Goal: Book appointment/travel/reservation

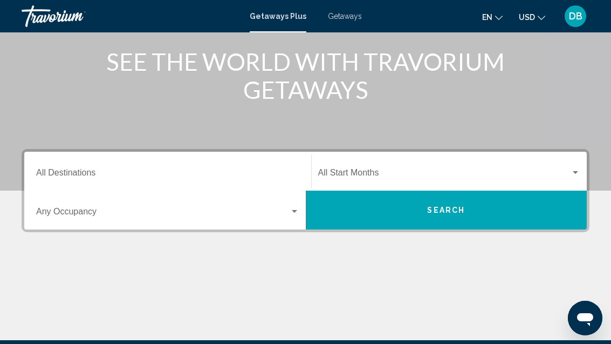
scroll to position [136, 0]
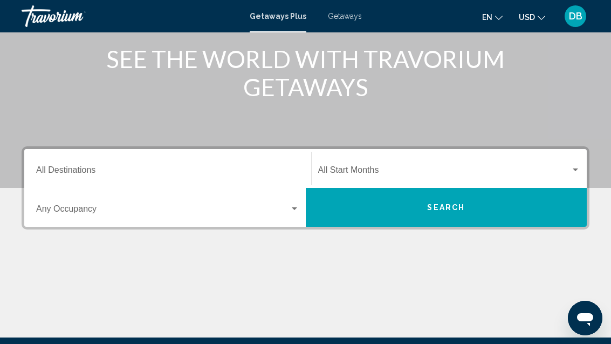
click at [137, 168] on input "Destination All Destinations" at bounding box center [167, 172] width 263 height 10
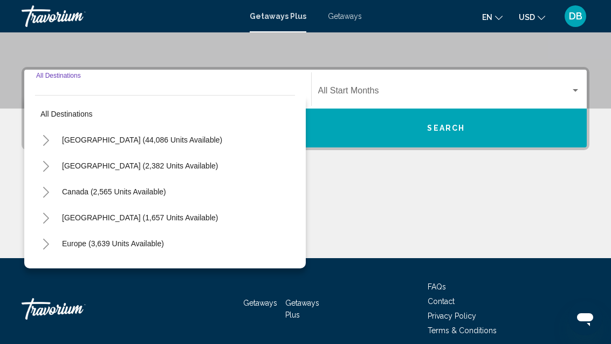
scroll to position [227, 0]
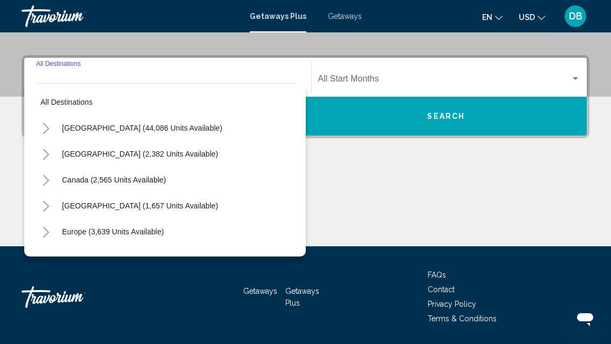
click at [158, 130] on span "[GEOGRAPHIC_DATA] (44,086 units available)" at bounding box center [142, 128] width 160 height 9
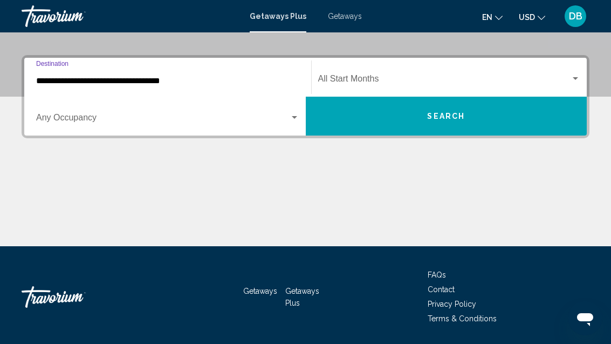
click at [149, 84] on input "**********" at bounding box center [167, 81] width 263 height 10
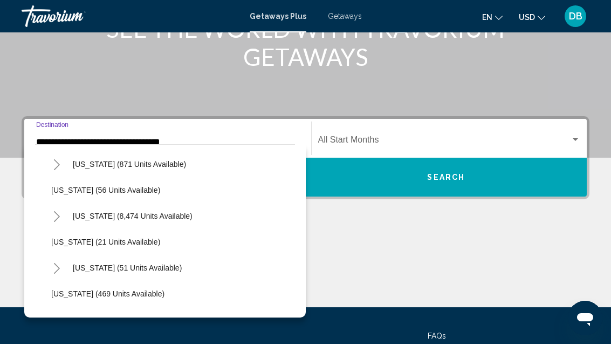
scroll to position [137, 0]
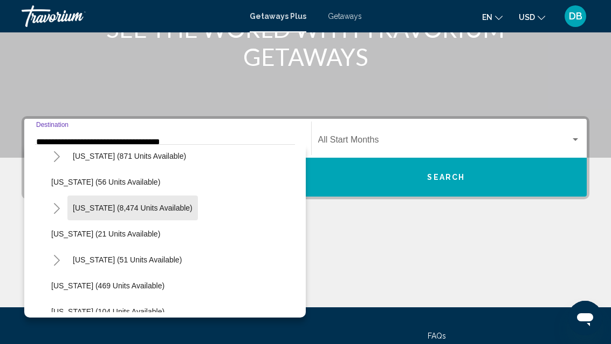
click at [165, 211] on span "[US_STATE] (8,474 units available)" at bounding box center [133, 207] width 120 height 9
type input "**********"
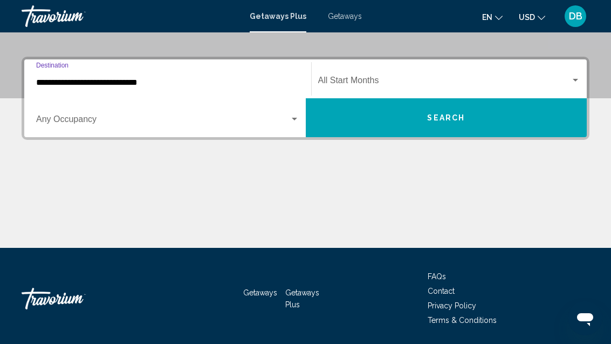
scroll to position [227, 0]
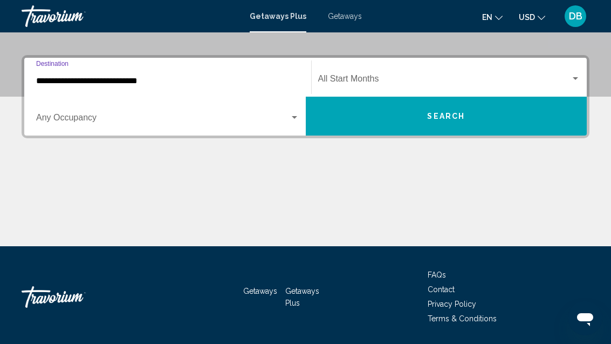
click at [172, 120] on span "Search widget" at bounding box center [163, 120] width 254 height 10
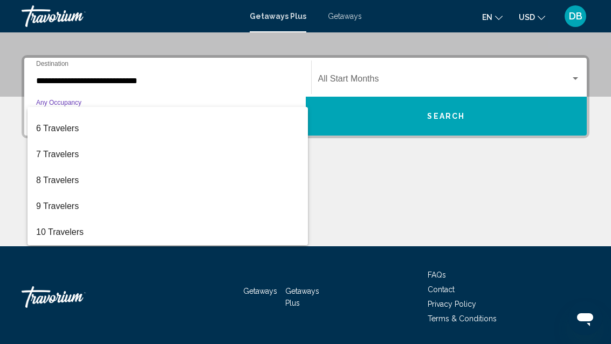
scroll to position [121, 0]
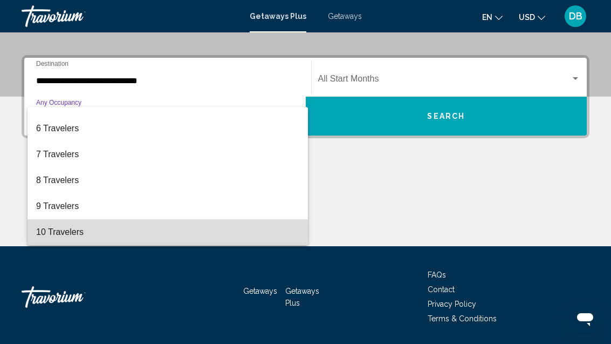
click at [105, 235] on span "10 Travelers" at bounding box center [167, 232] width 263 height 26
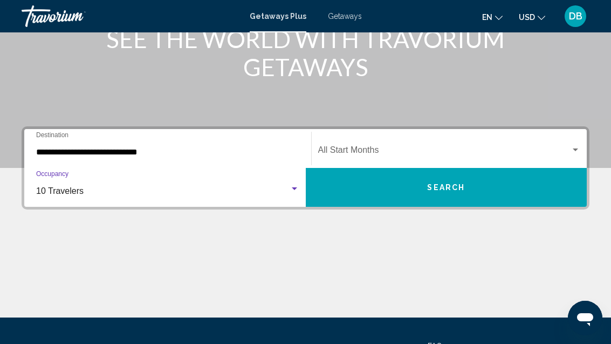
click at [453, 148] on span "Search widget" at bounding box center [444, 152] width 253 height 10
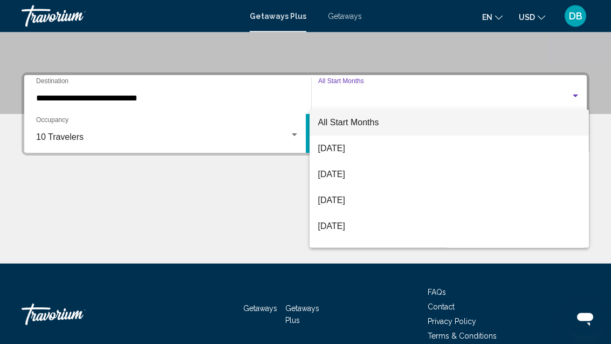
scroll to position [227, 0]
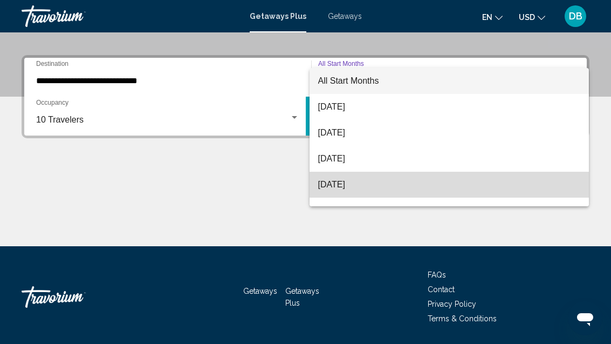
click at [372, 183] on span "[DATE]" at bounding box center [449, 185] width 263 height 26
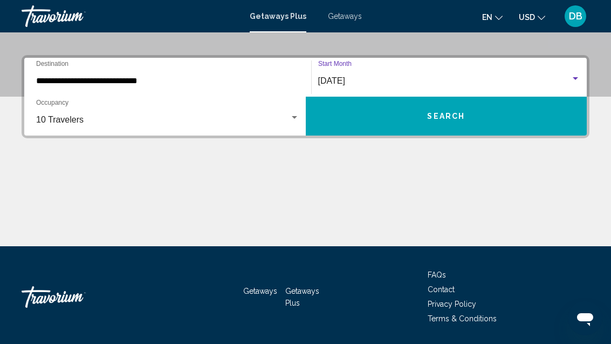
click at [472, 115] on button "Search" at bounding box center [447, 116] width 282 height 39
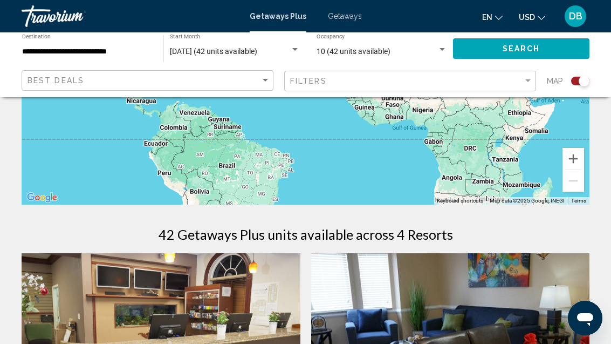
scroll to position [227, 0]
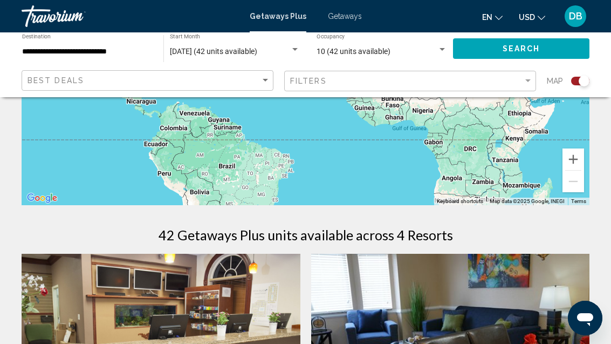
click at [441, 52] on div "Search widget" at bounding box center [443, 49] width 10 height 9
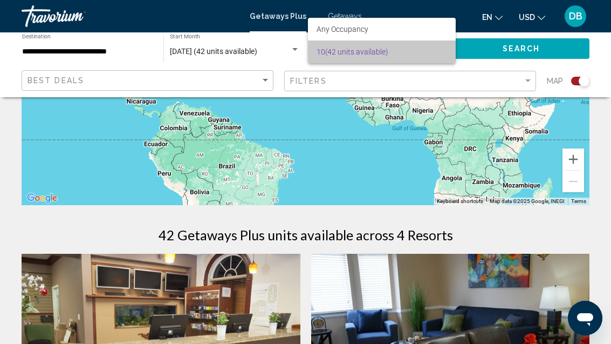
click at [389, 53] on span "10 (42 units available)" at bounding box center [382, 51] width 131 height 23
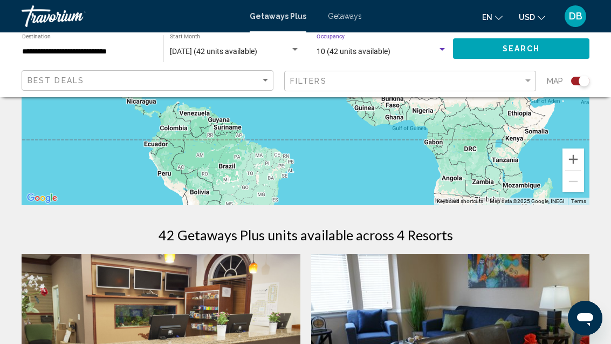
click at [344, 13] on span "Getaways" at bounding box center [345, 16] width 34 height 9
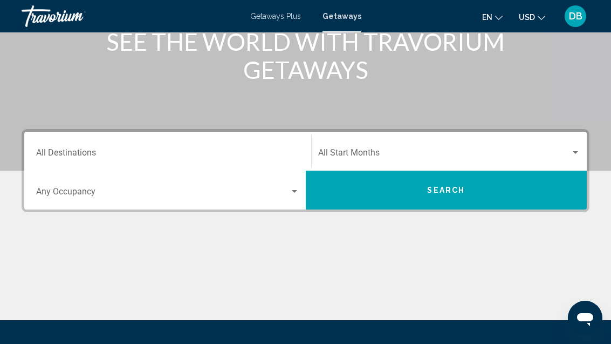
click at [174, 153] on input "Destination All Destinations" at bounding box center [167, 155] width 263 height 10
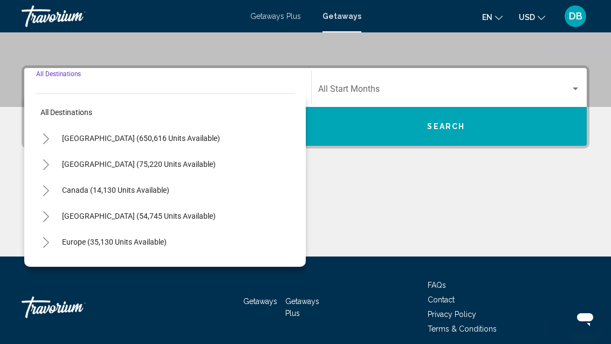
scroll to position [227, 0]
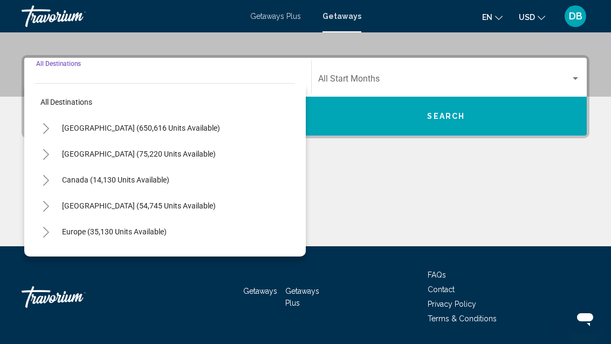
click at [147, 128] on span "United States (650,616 units available)" at bounding box center [141, 128] width 158 height 9
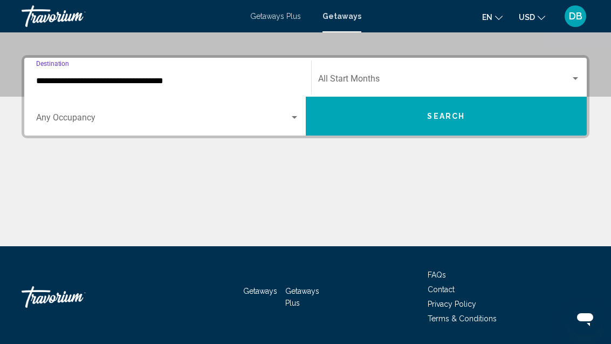
click at [175, 83] on input "**********" at bounding box center [167, 81] width 263 height 10
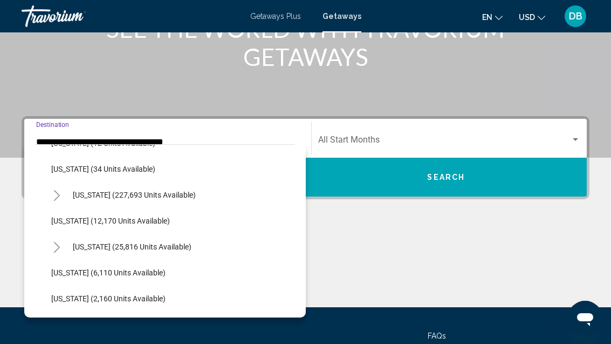
scroll to position [174, 0]
click at [180, 192] on span "Florida (227,693 units available)" at bounding box center [134, 196] width 123 height 9
type input "**********"
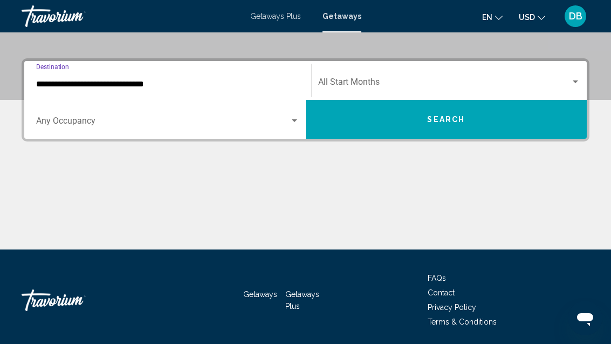
scroll to position [227, 0]
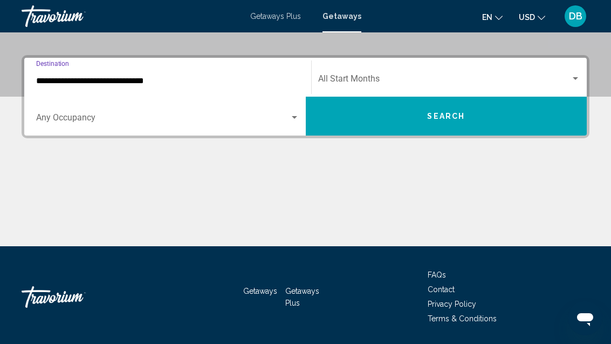
click at [127, 119] on span "Search widget" at bounding box center [163, 120] width 254 height 10
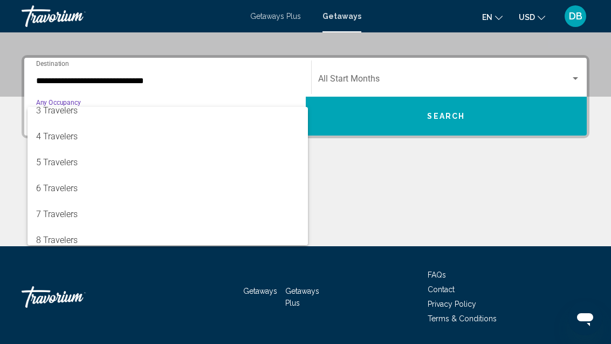
scroll to position [98, 0]
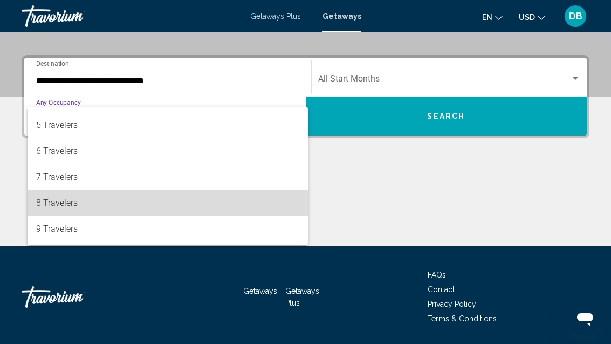
click at [113, 207] on span "8 Travelers" at bounding box center [167, 203] width 263 height 26
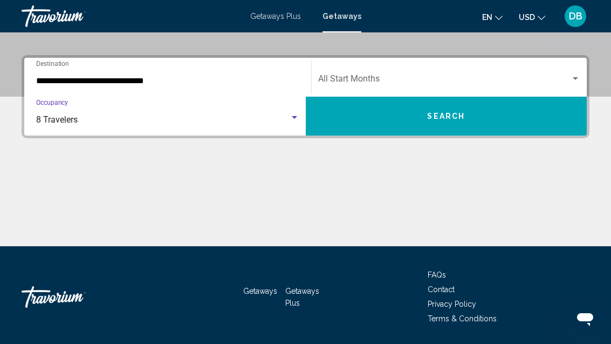
click at [501, 76] on span "Search widget" at bounding box center [444, 81] width 253 height 10
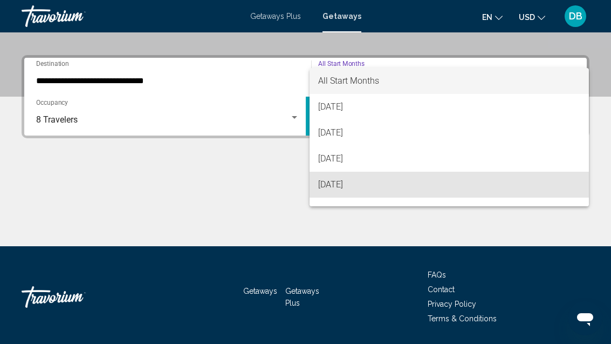
click at [388, 192] on span "November 2025" at bounding box center [449, 185] width 263 height 26
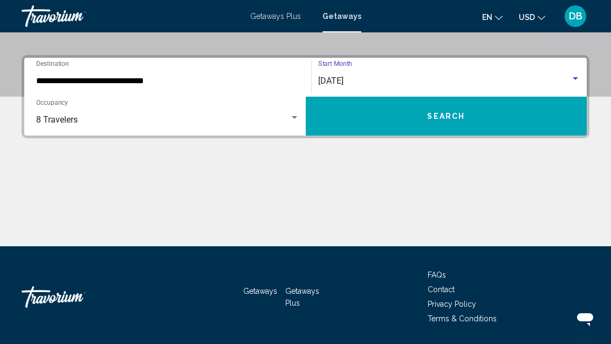
click at [485, 113] on button "Search" at bounding box center [447, 116] width 282 height 39
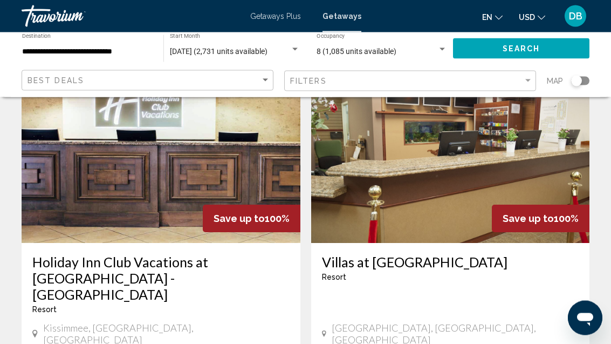
scroll to position [77, 0]
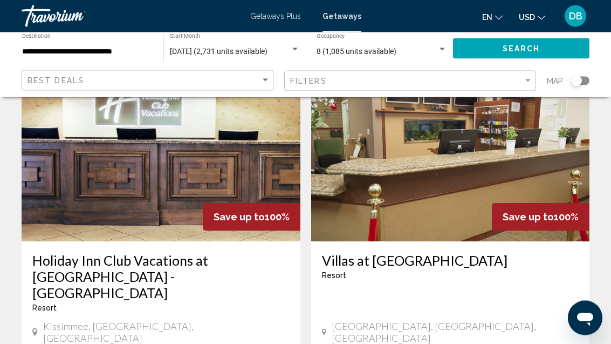
click at [208, 193] on img "Main content" at bounding box center [161, 155] width 279 height 173
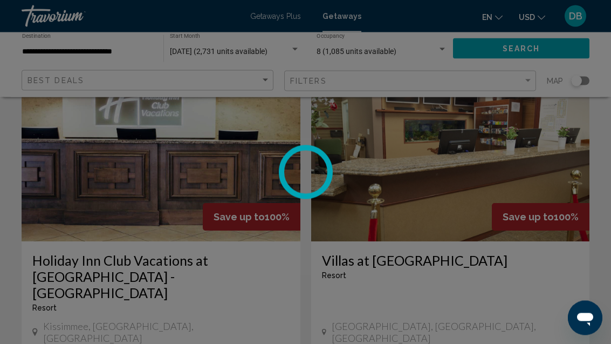
scroll to position [77, 0]
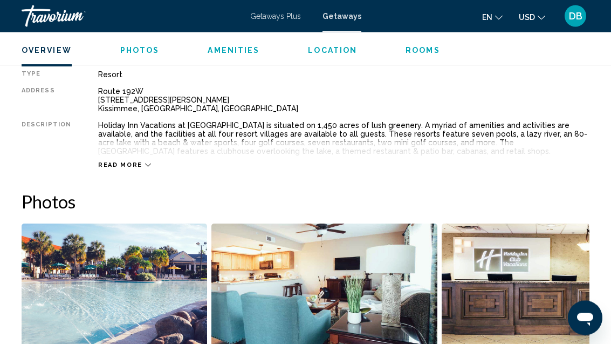
scroll to position [554, 0]
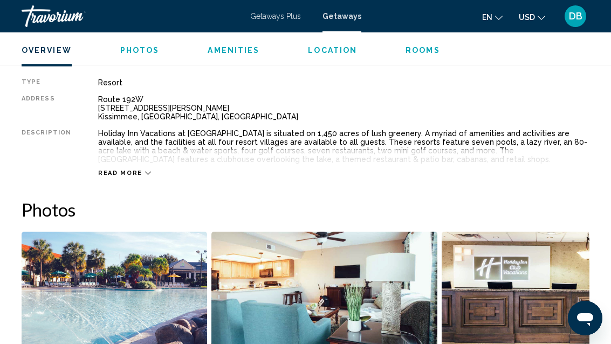
click at [140, 167] on div "Read more" at bounding box center [344, 162] width 492 height 30
click at [136, 170] on span "Read more" at bounding box center [120, 172] width 44 height 7
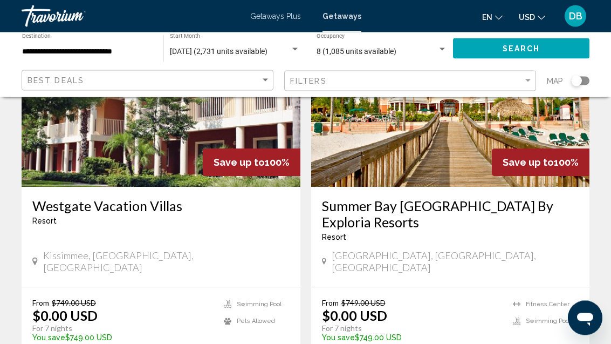
scroll to position [1716, 0]
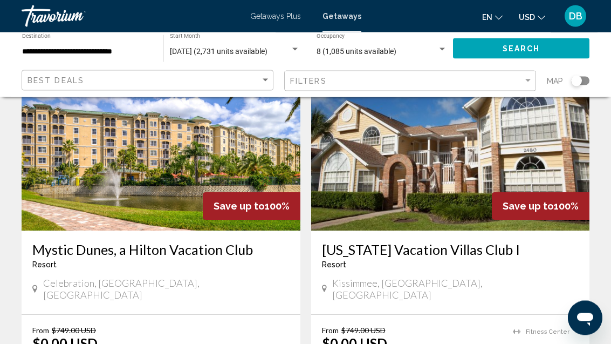
scroll to position [528, 0]
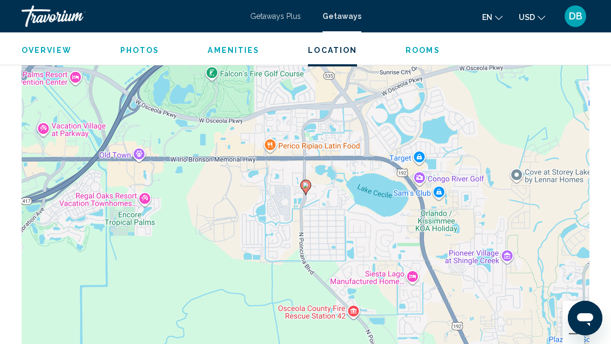
scroll to position [2002, 0]
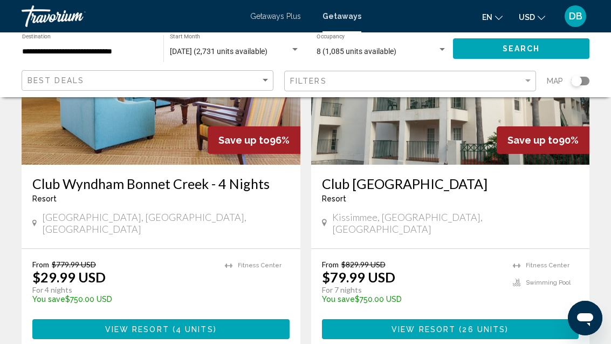
scroll to position [2198, 0]
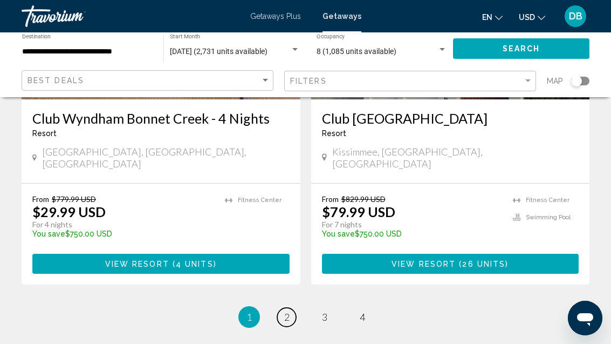
click at [290, 308] on link "page 2" at bounding box center [286, 317] width 19 height 19
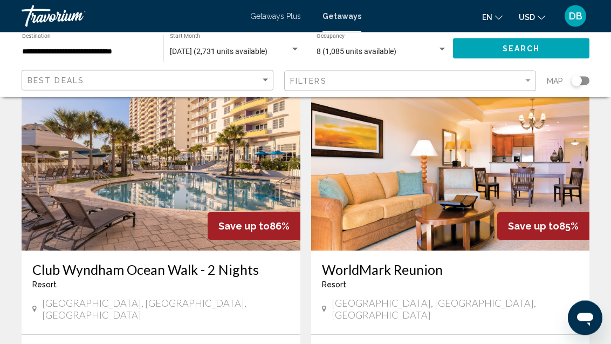
scroll to position [451, 0]
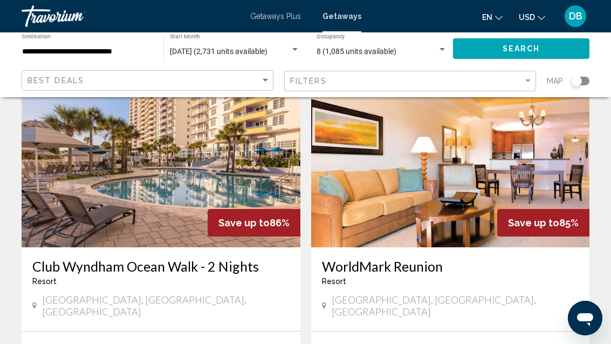
click at [461, 180] on img "Main content" at bounding box center [450, 160] width 279 height 173
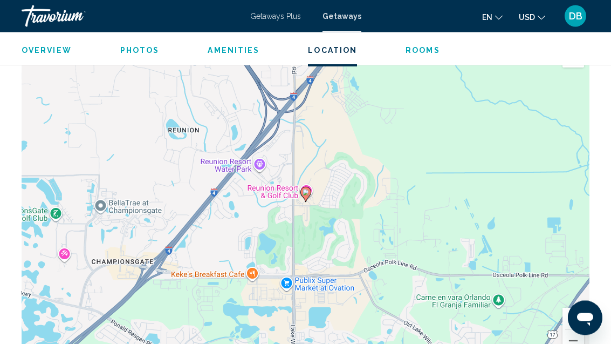
scroll to position [1735, 0]
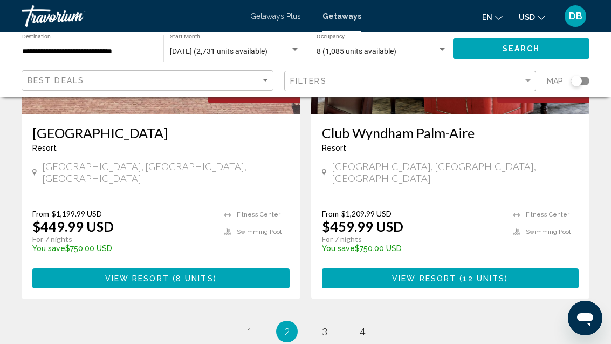
scroll to position [2165, 0]
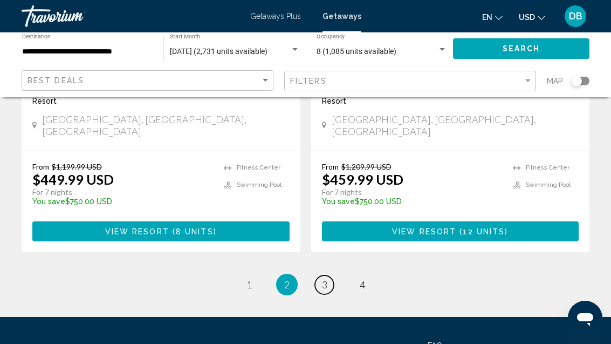
click at [326, 278] on span "3" at bounding box center [324, 284] width 5 height 12
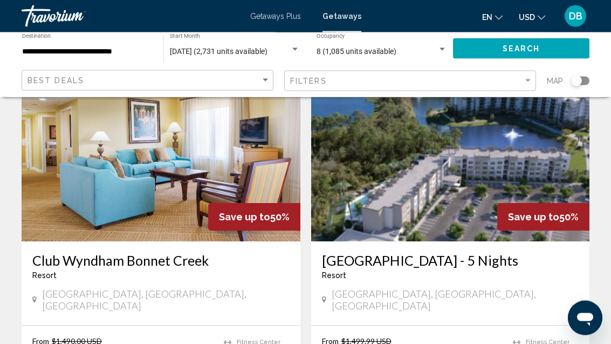
scroll to position [810, 0]
click at [162, 182] on img "Main content" at bounding box center [161, 155] width 279 height 173
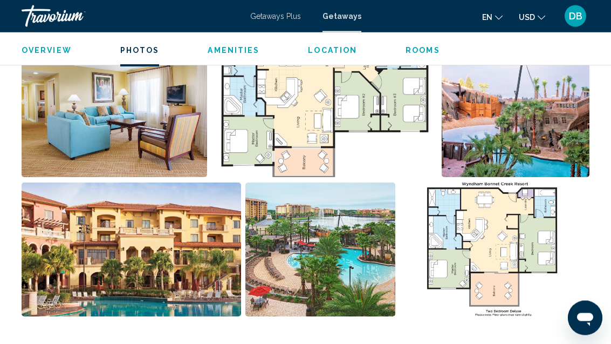
scroll to position [733, 0]
click at [312, 257] on img "Open full-screen image slider" at bounding box center [320, 249] width 149 height 134
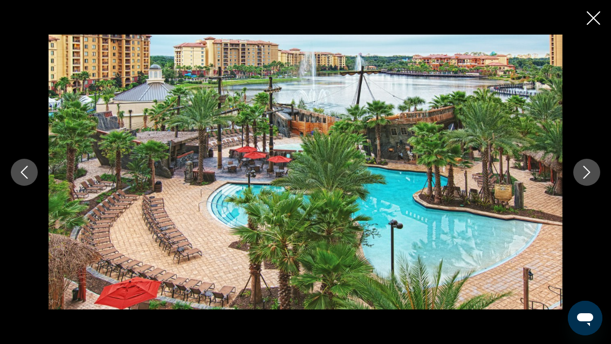
click at [591, 15] on icon "Close slideshow" at bounding box center [593, 17] width 13 height 13
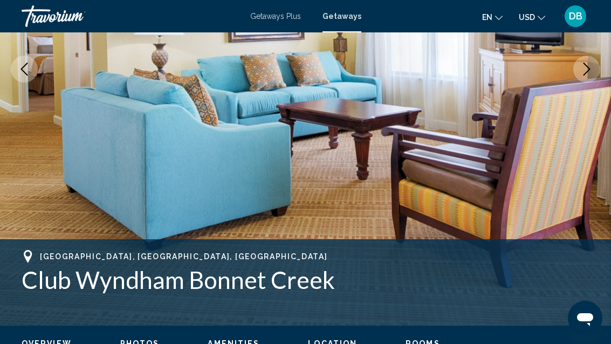
scroll to position [188, 0]
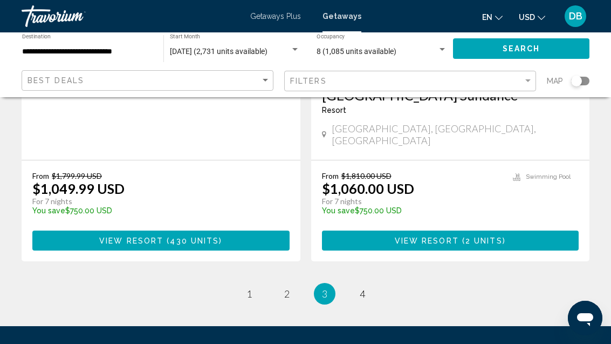
scroll to position [2104, 0]
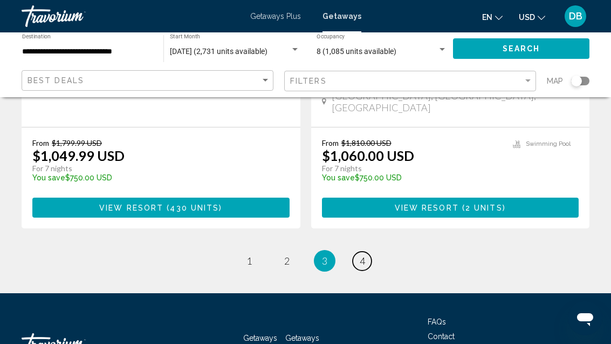
click at [362, 255] on span "4" at bounding box center [362, 261] width 5 height 12
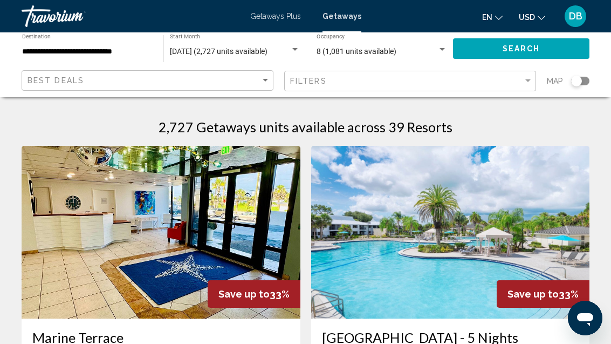
click at [110, 37] on div "**********" at bounding box center [87, 49] width 131 height 30
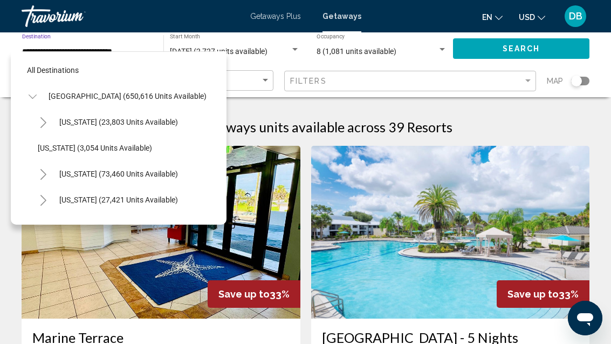
scroll to position [142, 0]
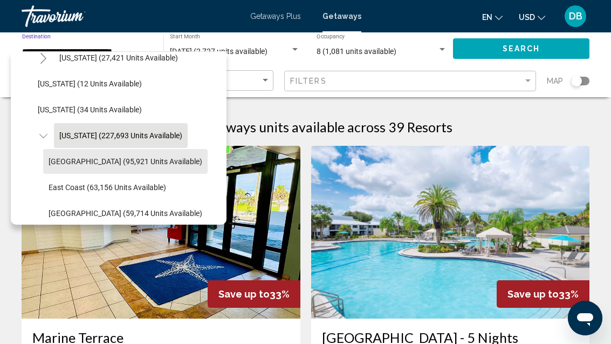
click at [194, 159] on span "Orlando & Disney Area (95,921 units available)" at bounding box center [126, 161] width 154 height 9
type input "**********"
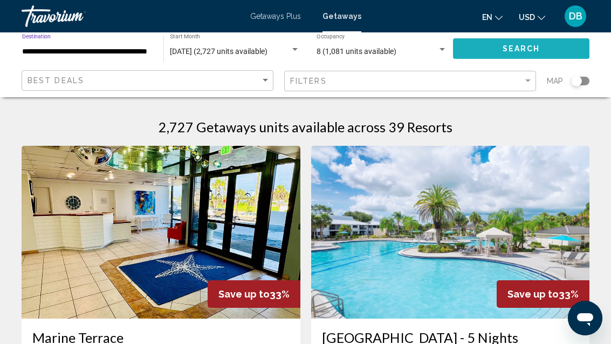
click at [542, 42] on button "Search" at bounding box center [521, 48] width 137 height 20
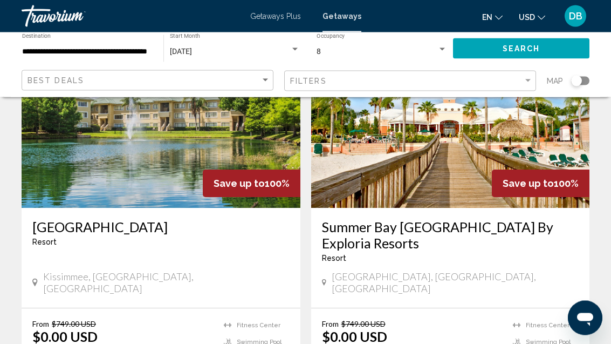
scroll to position [1654, 0]
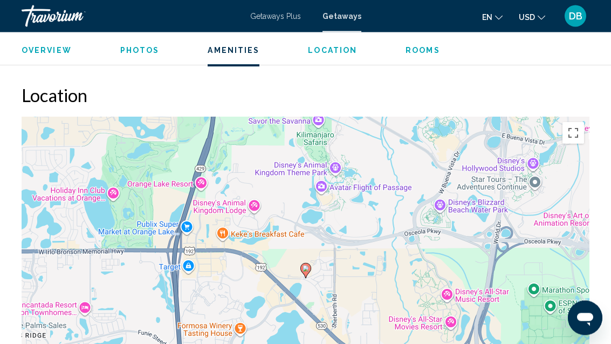
scroll to position [1966, 0]
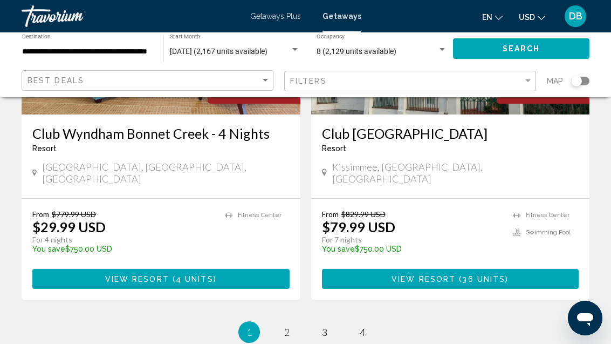
scroll to position [2149, 0]
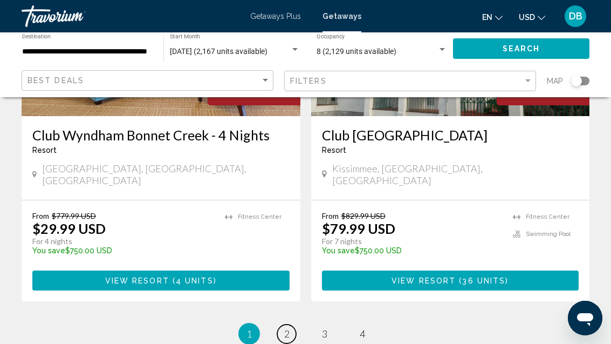
click at [284, 328] on span "2" at bounding box center [286, 334] width 5 height 12
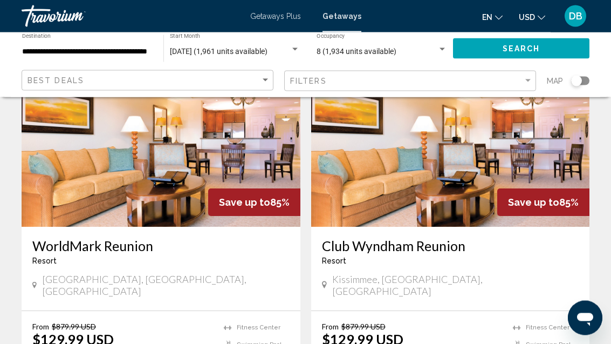
scroll to position [92, 0]
click at [440, 253] on h3 "Club Wyndham Reunion" at bounding box center [450, 245] width 257 height 16
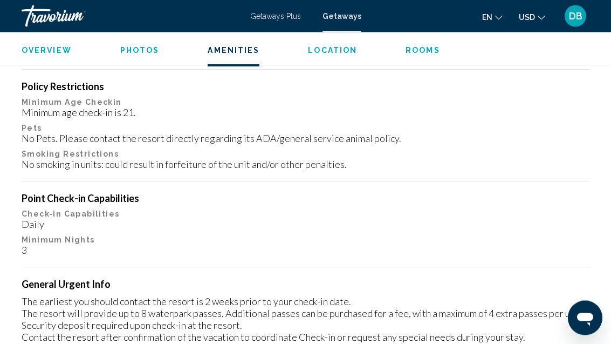
scroll to position [1340, 0]
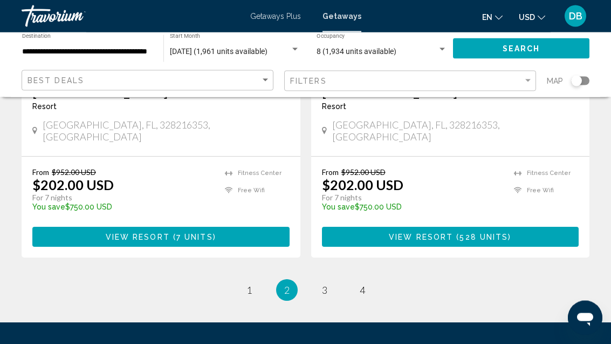
scroll to position [2149, 0]
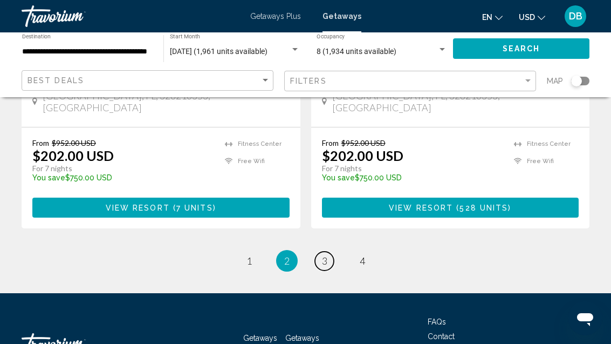
click at [330, 251] on link "page 3" at bounding box center [324, 260] width 19 height 19
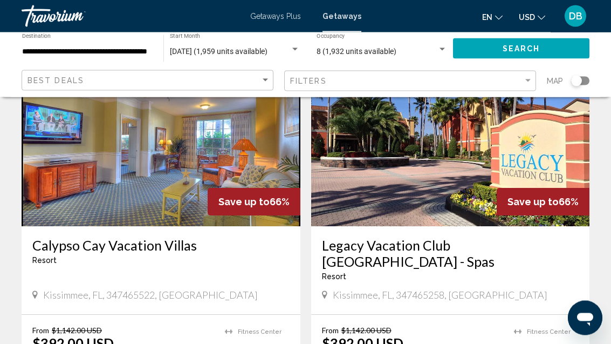
scroll to position [472, 0]
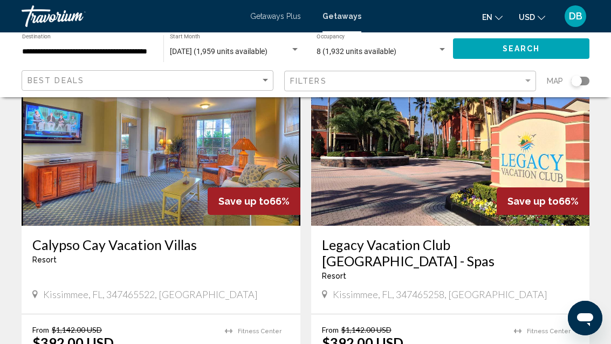
click at [232, 255] on div "Resort - This is an adults only resort" at bounding box center [160, 259] width 257 height 9
click at [179, 167] on img "Main content" at bounding box center [161, 139] width 279 height 173
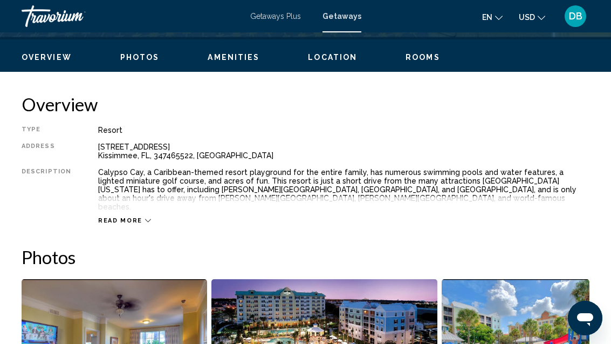
scroll to position [506, 0]
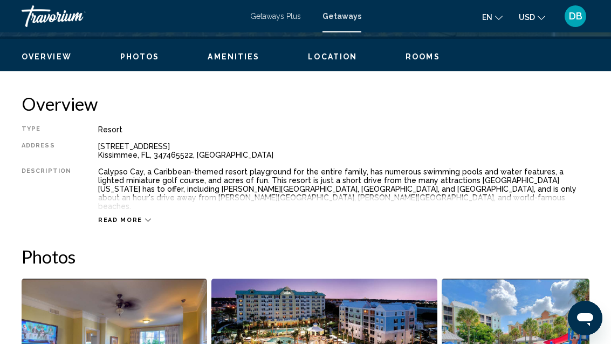
click at [134, 203] on div "Read more" at bounding box center [344, 209] width 492 height 30
click at [128, 205] on div "Read more" at bounding box center [344, 209] width 492 height 30
click at [105, 216] on span "Read more" at bounding box center [120, 219] width 44 height 7
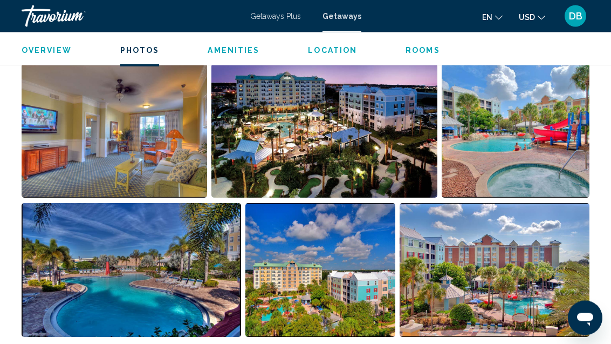
click at [154, 145] on img "Open full-screen image slider" at bounding box center [115, 131] width 186 height 134
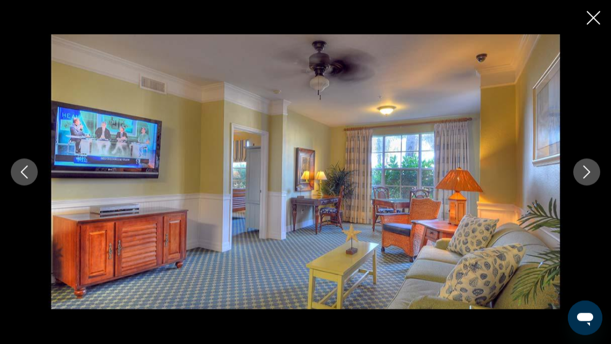
scroll to position [721, 0]
click at [582, 179] on icon "Next image" at bounding box center [587, 172] width 13 height 13
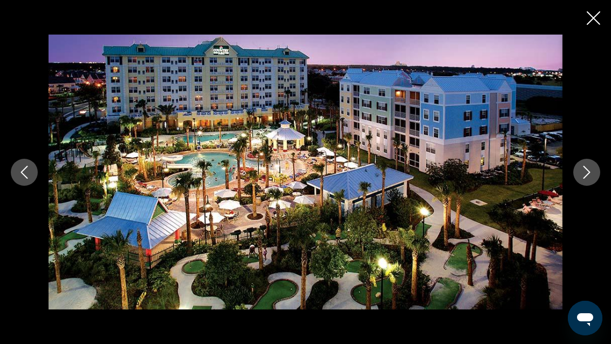
click at [584, 179] on icon "Next image" at bounding box center [587, 172] width 13 height 13
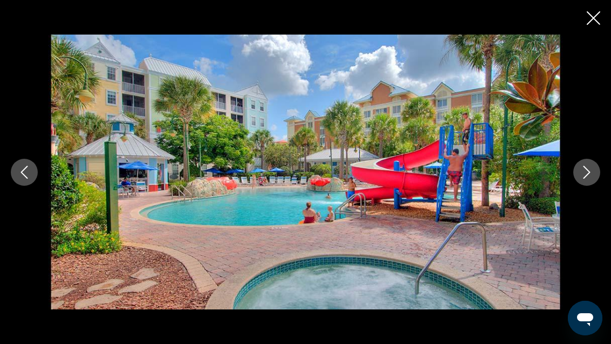
click at [588, 179] on icon "Next image" at bounding box center [587, 172] width 13 height 13
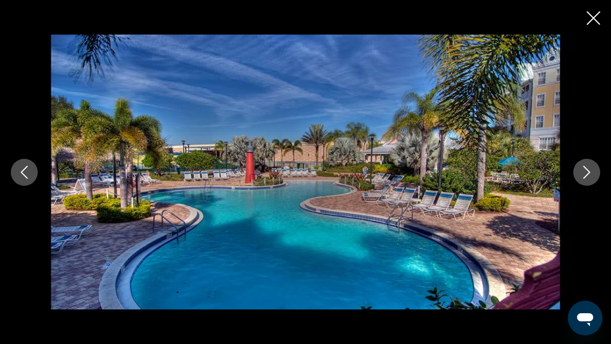
click at [586, 179] on icon "Next image" at bounding box center [587, 172] width 13 height 13
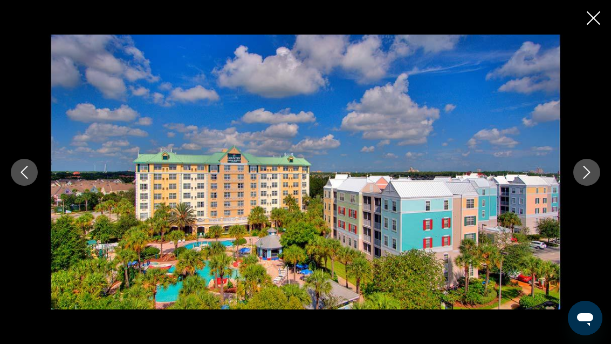
click at [582, 179] on icon "Next image" at bounding box center [587, 172] width 13 height 13
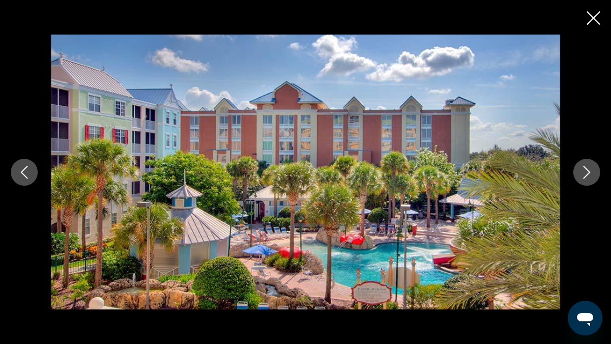
click at [587, 179] on icon "Next image" at bounding box center [587, 172] width 13 height 13
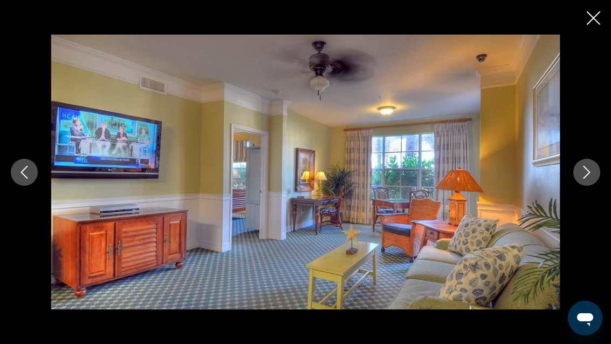
click at [602, 8] on div "Main content" at bounding box center [305, 172] width 611 height 344
click at [596, 1] on div "Main content" at bounding box center [305, 172] width 611 height 344
click at [592, 11] on icon "Close slideshow" at bounding box center [593, 17] width 13 height 13
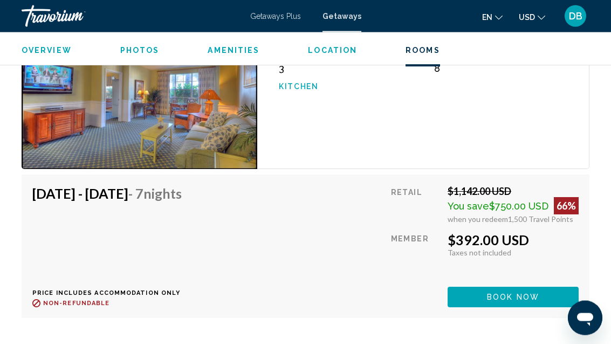
scroll to position [2030, 0]
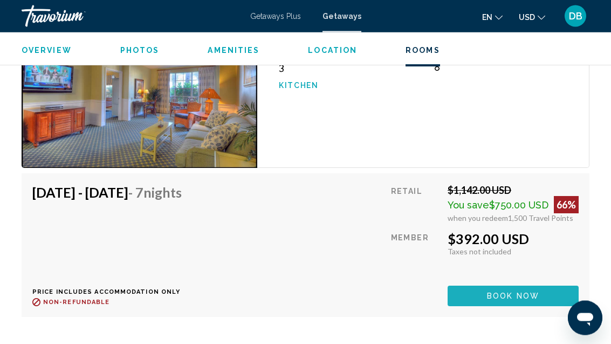
click at [515, 292] on span "Book now" at bounding box center [513, 296] width 52 height 9
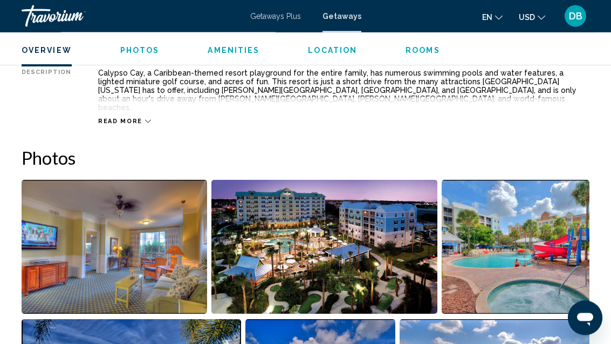
scroll to position [604, 0]
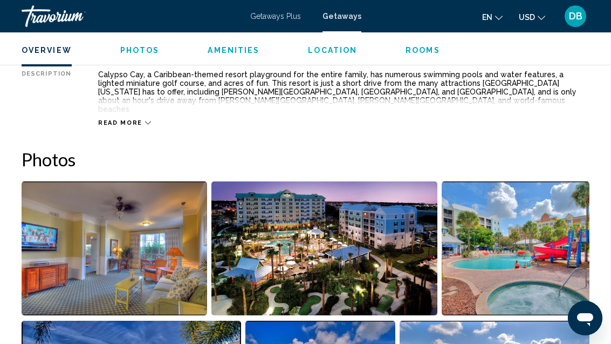
click at [131, 119] on span "Read more" at bounding box center [120, 122] width 44 height 7
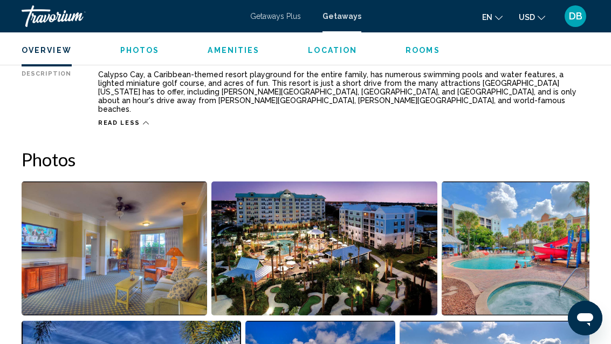
click at [412, 47] on span "Rooms" at bounding box center [423, 50] width 35 height 9
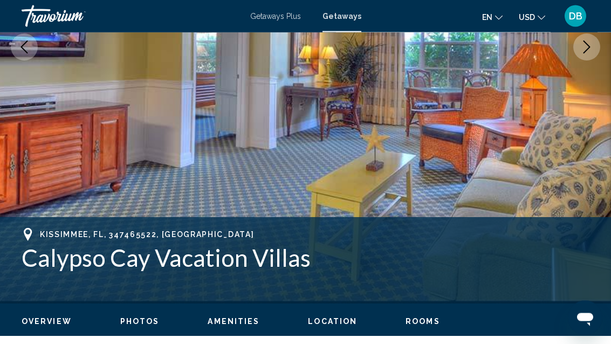
scroll to position [242, 0]
click at [357, 175] on img "Main content" at bounding box center [305, 47] width 611 height 513
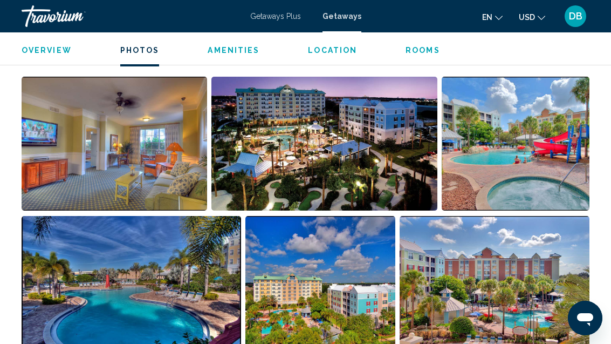
scroll to position [707, 0]
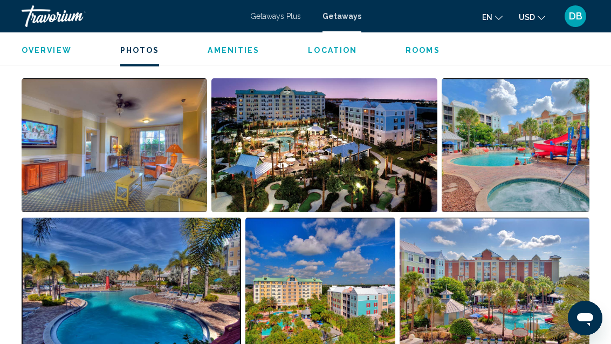
click at [503, 148] on img "Open full-screen image slider" at bounding box center [516, 145] width 148 height 134
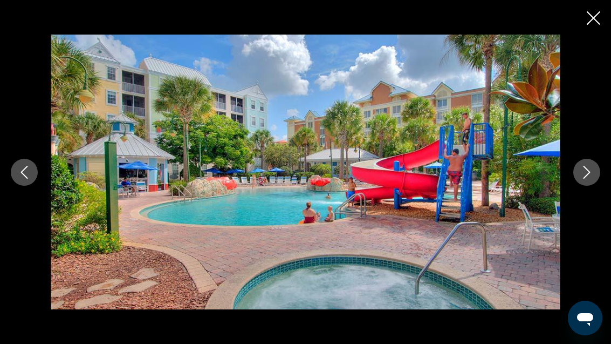
click at [583, 178] on icon "Next image" at bounding box center [587, 172] width 13 height 13
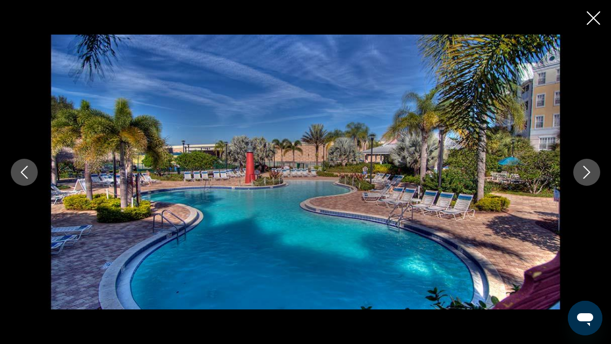
click at [584, 175] on icon "Next image" at bounding box center [587, 172] width 13 height 13
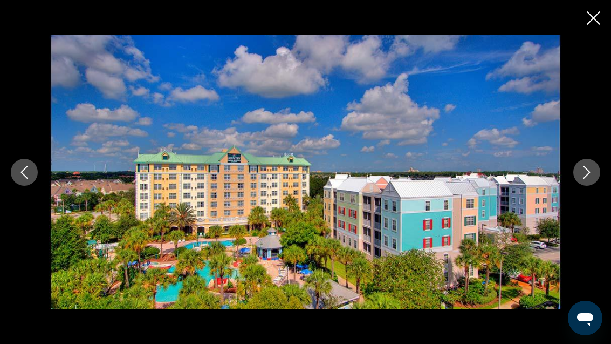
click at [570, 168] on div "Main content" at bounding box center [305, 172] width 611 height 275
click at [583, 169] on icon "Next image" at bounding box center [587, 172] width 13 height 13
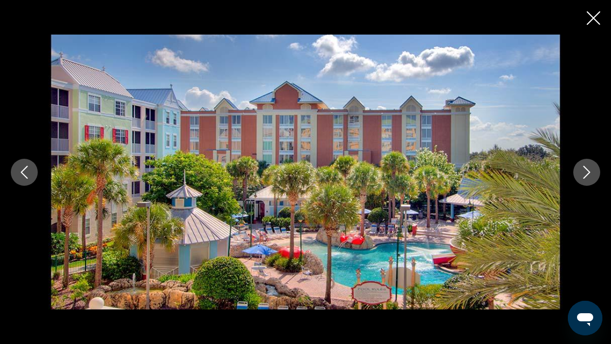
click at [561, 166] on img "Main content" at bounding box center [306, 172] width 514 height 275
click at [581, 165] on button "Next image" at bounding box center [587, 172] width 27 height 27
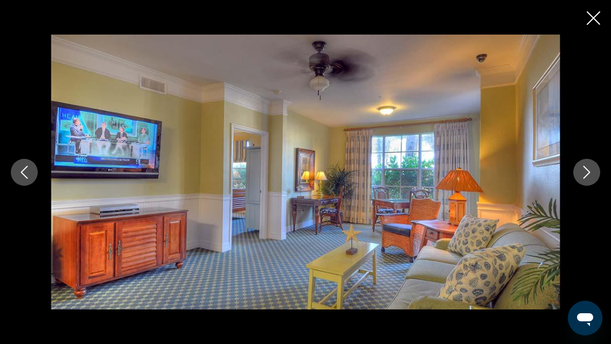
click at [582, 169] on icon "Next image" at bounding box center [587, 172] width 13 height 13
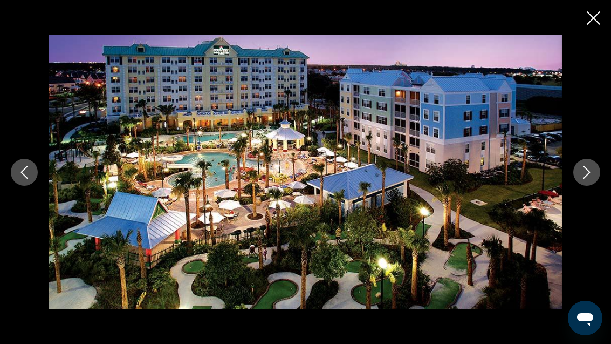
click at [595, 11] on icon "Close slideshow" at bounding box center [593, 17] width 13 height 13
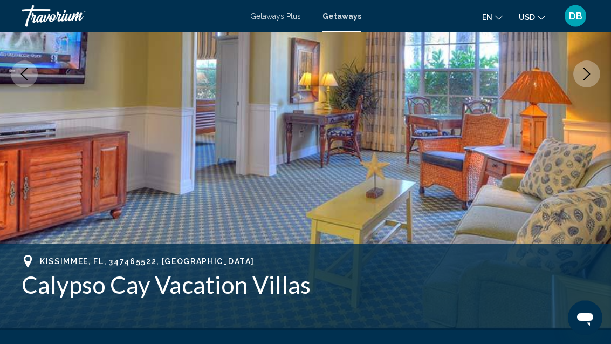
scroll to position [181, 0]
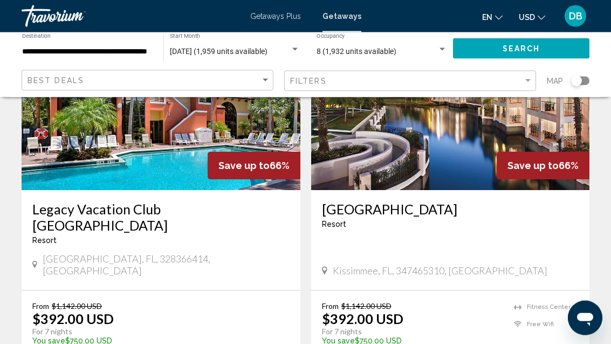
scroll to position [894, 0]
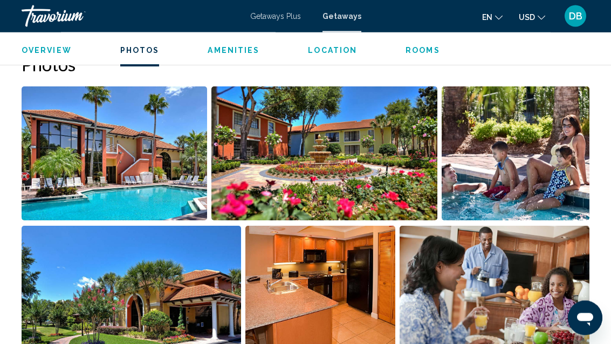
scroll to position [699, 0]
click at [292, 276] on img "Open full-screen image slider" at bounding box center [320, 293] width 149 height 134
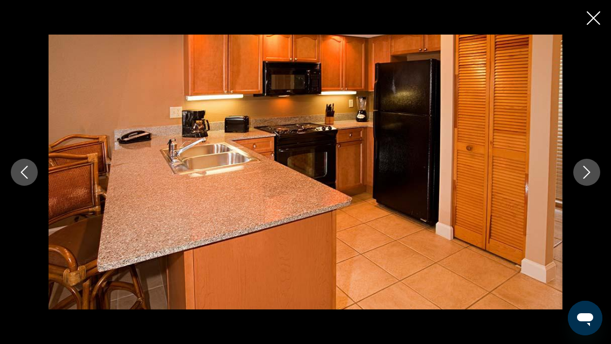
click at [588, 179] on icon "Next image" at bounding box center [587, 172] width 13 height 13
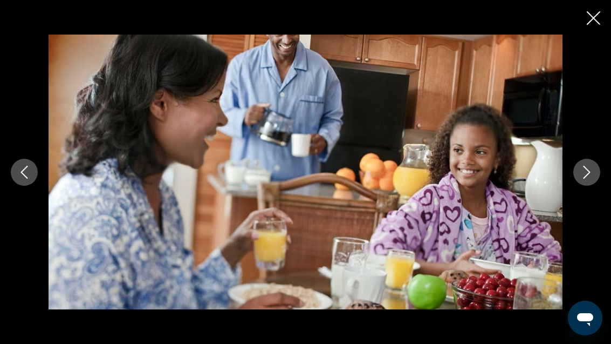
click at [590, 179] on icon "Next image" at bounding box center [587, 172] width 13 height 13
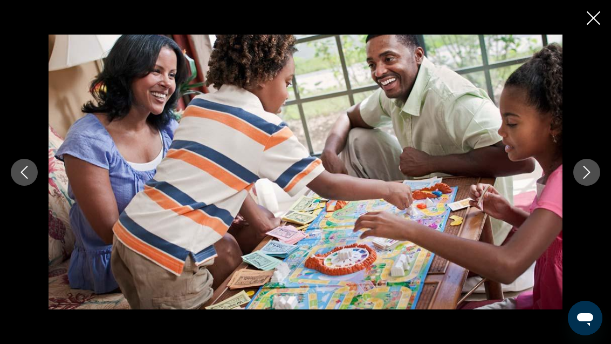
click at [593, 179] on icon "Next image" at bounding box center [587, 172] width 13 height 13
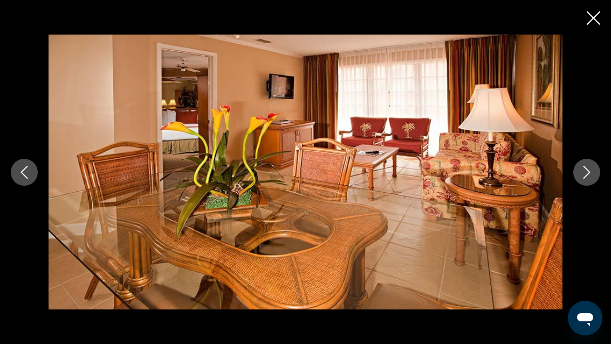
click at [582, 179] on icon "Next image" at bounding box center [587, 172] width 13 height 13
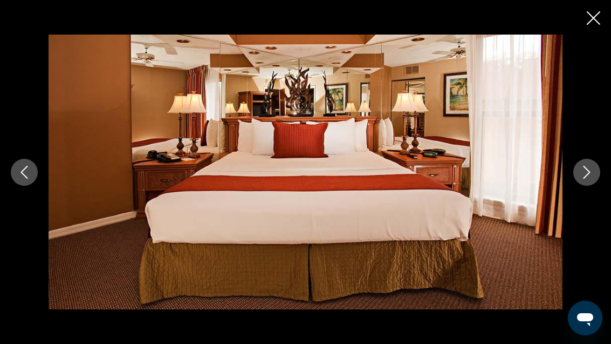
click at [586, 179] on icon "Next image" at bounding box center [587, 172] width 7 height 13
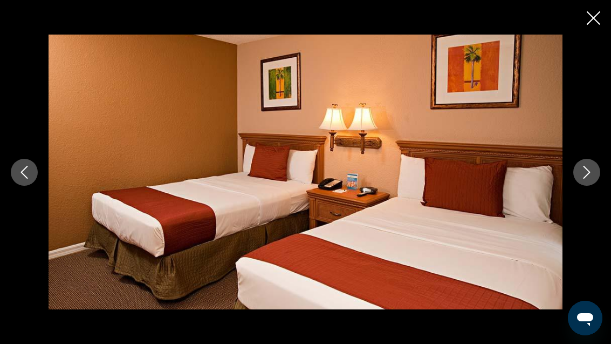
click at [585, 179] on icon "Next image" at bounding box center [587, 172] width 13 height 13
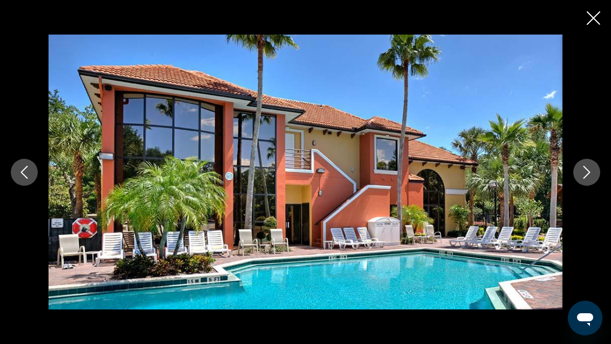
scroll to position [1340, 0]
click at [592, 11] on icon "Close slideshow" at bounding box center [593, 17] width 13 height 13
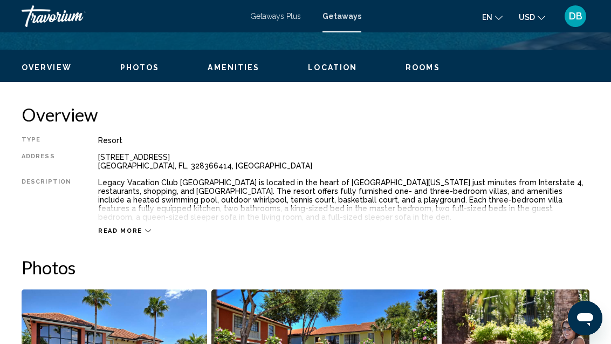
scroll to position [500, 0]
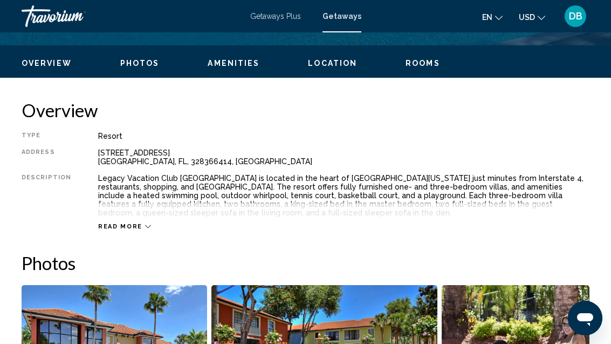
click at [137, 226] on span "Read more" at bounding box center [120, 226] width 44 height 7
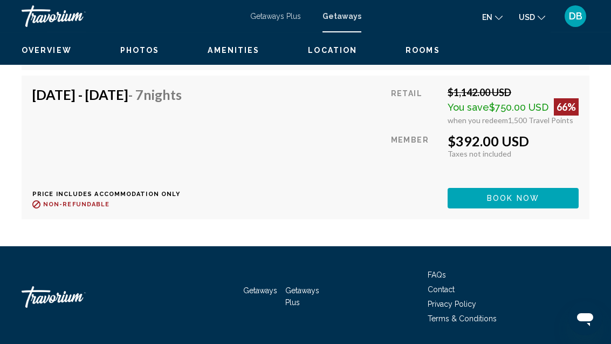
scroll to position [2346, 0]
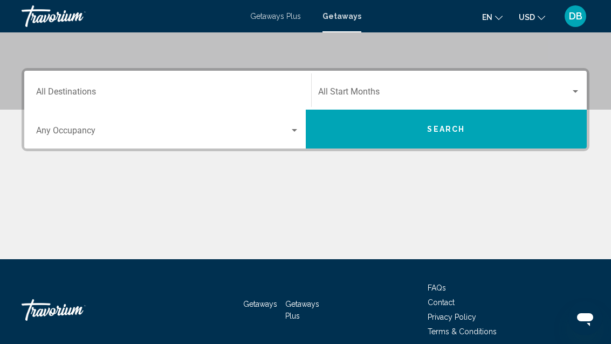
scroll to position [227, 0]
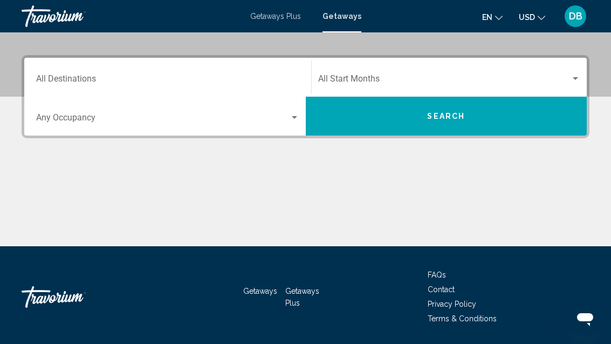
click at [219, 76] on input "Destination All Destinations" at bounding box center [167, 81] width 263 height 10
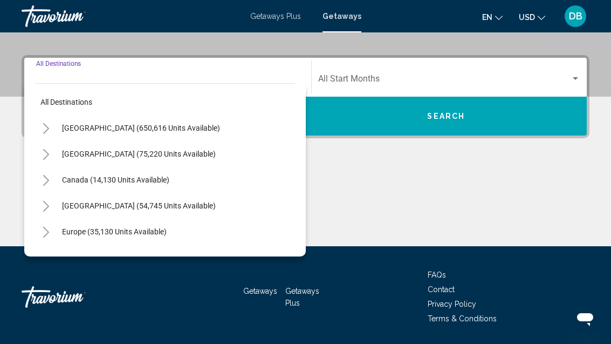
click at [84, 132] on span "United States (650,616 units available)" at bounding box center [141, 128] width 158 height 9
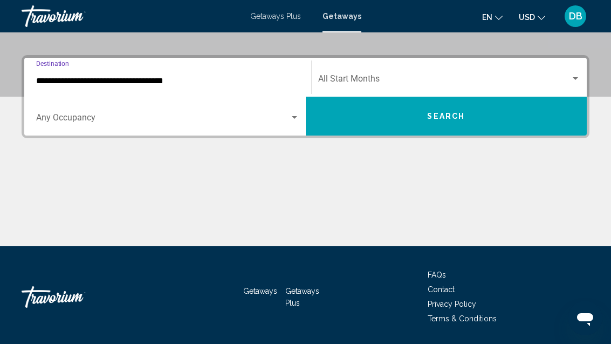
click at [78, 83] on input "**********" at bounding box center [167, 81] width 263 height 10
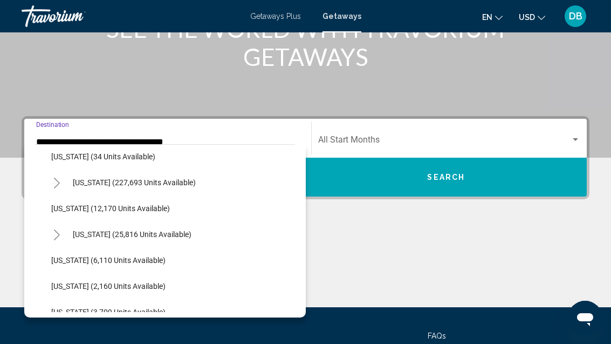
scroll to position [187, 0]
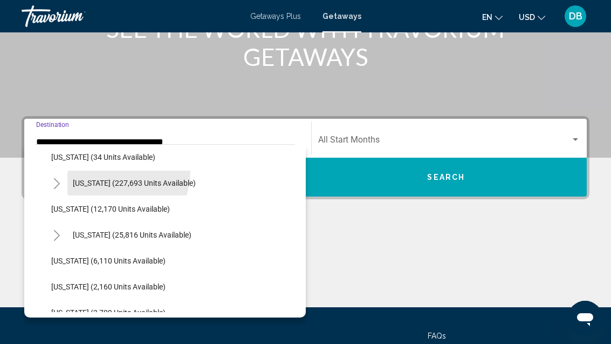
click at [108, 171] on button "Florida (227,693 units available)" at bounding box center [134, 183] width 134 height 25
type input "**********"
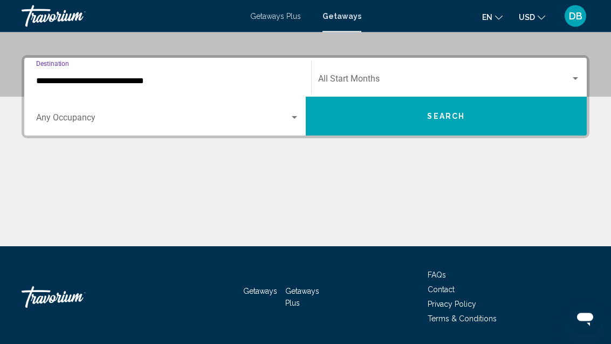
scroll to position [227, 0]
click at [65, 121] on span "Search widget" at bounding box center [163, 120] width 254 height 10
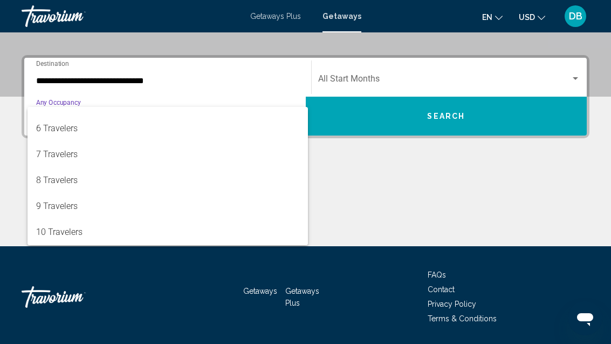
scroll to position [121, 0]
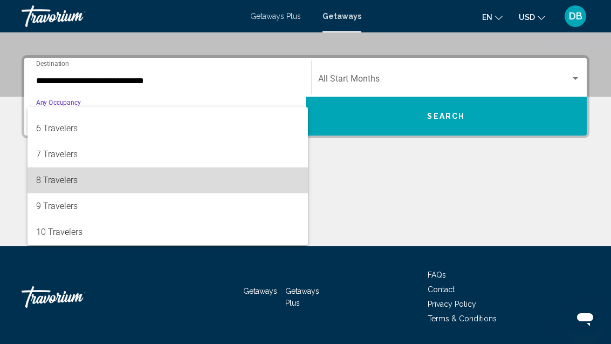
click at [48, 168] on span "8 Travelers" at bounding box center [167, 180] width 263 height 26
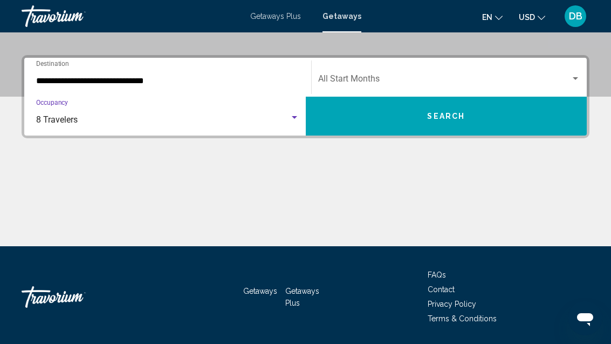
click at [365, 77] on span "Search widget" at bounding box center [444, 81] width 253 height 10
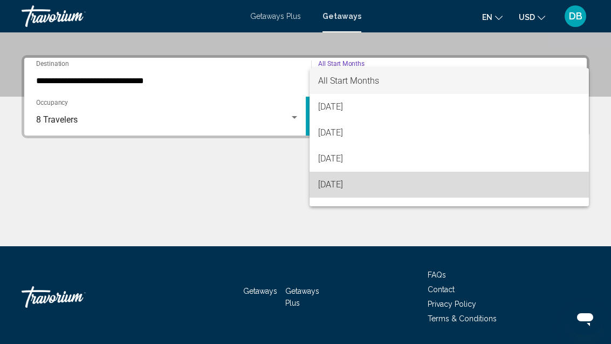
click at [353, 192] on span "November 2025" at bounding box center [449, 185] width 263 height 26
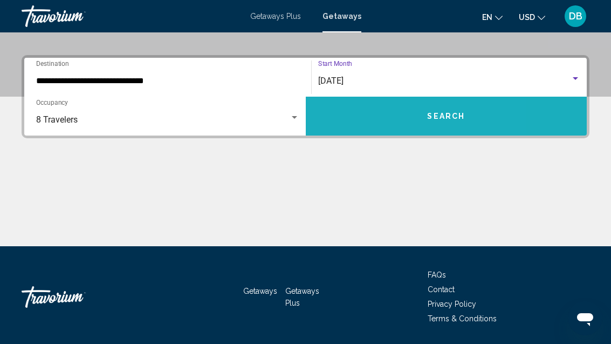
click at [352, 117] on button "Search" at bounding box center [447, 116] width 282 height 39
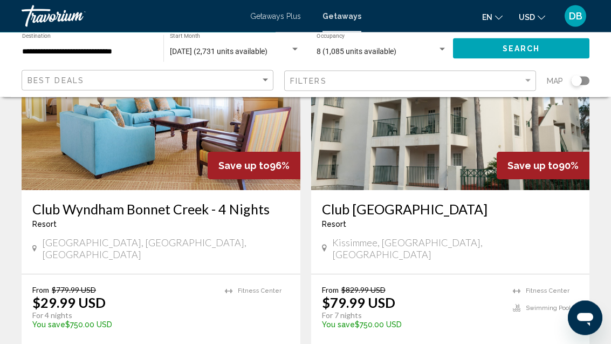
scroll to position [2107, 0]
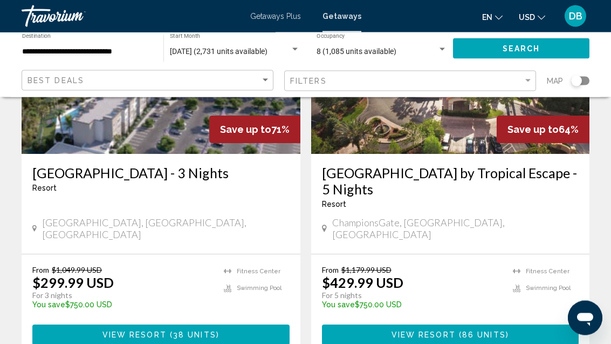
scroll to position [1682, 0]
click at [69, 52] on input "**********" at bounding box center [87, 51] width 131 height 9
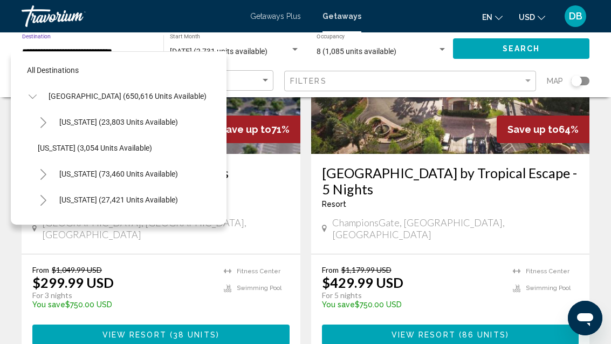
scroll to position [142, 0]
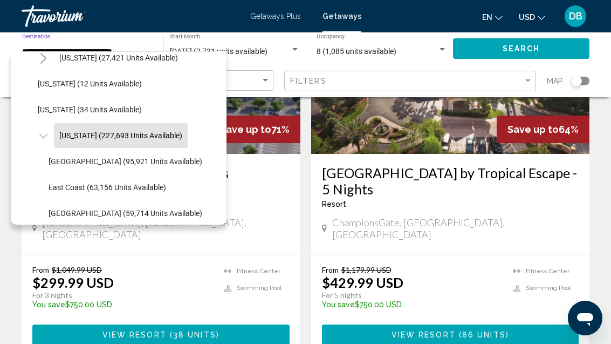
click at [74, 158] on span "Orlando & Disney Area (95,921 units available)" at bounding box center [126, 161] width 154 height 9
type input "**********"
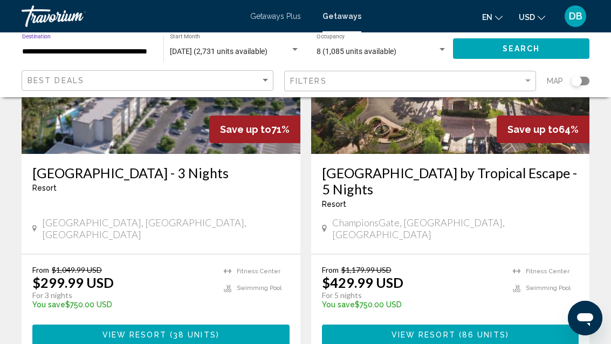
click at [508, 39] on button "Search" at bounding box center [521, 48] width 137 height 20
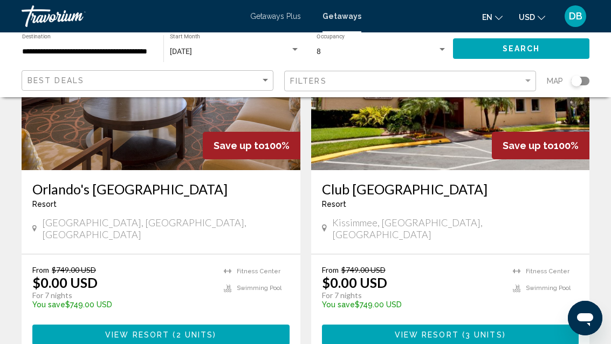
scroll to position [544, 0]
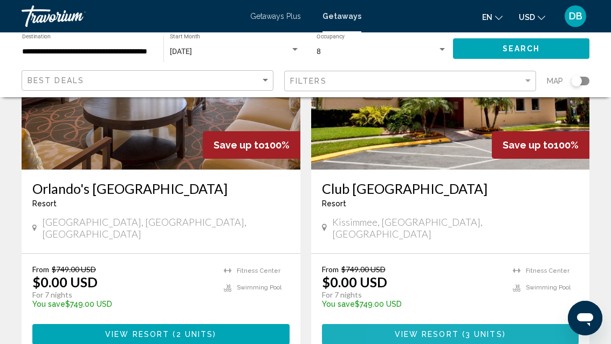
click at [404, 324] on button "View Resort ( 3 units )" at bounding box center [450, 334] width 257 height 20
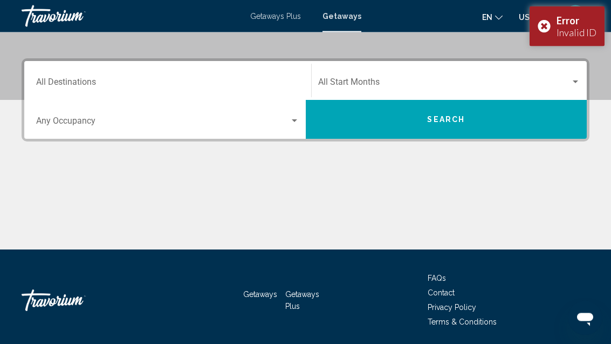
click at [47, 81] on input "Destination All Destinations" at bounding box center [167, 85] width 263 height 10
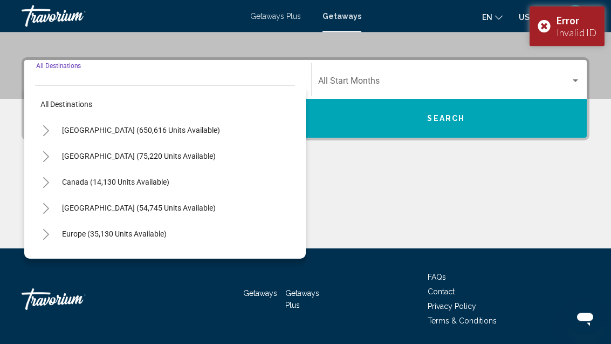
scroll to position [227, 0]
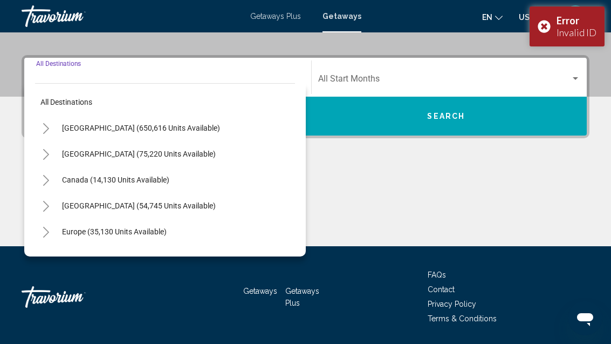
click at [79, 134] on button "United States (650,616 units available)" at bounding box center [141, 127] width 169 height 25
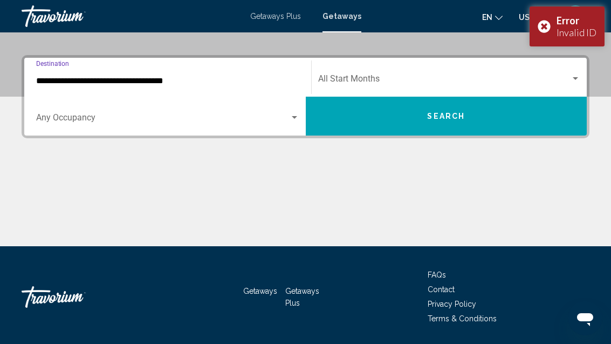
click at [73, 85] on input "**********" at bounding box center [167, 81] width 263 height 10
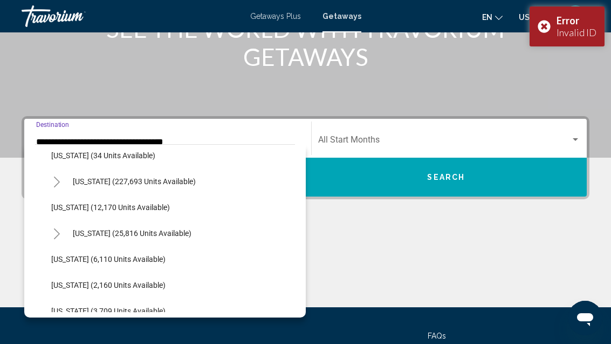
scroll to position [192, 0]
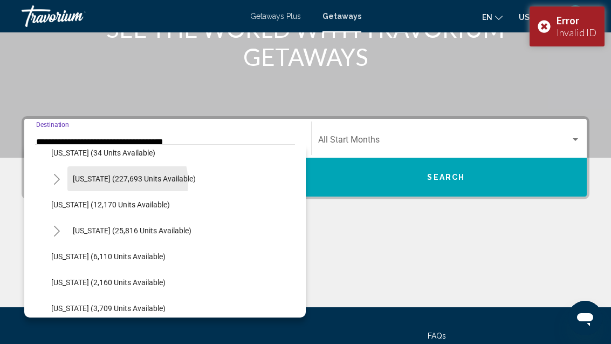
click at [116, 183] on button "Florida (227,693 units available)" at bounding box center [134, 178] width 134 height 25
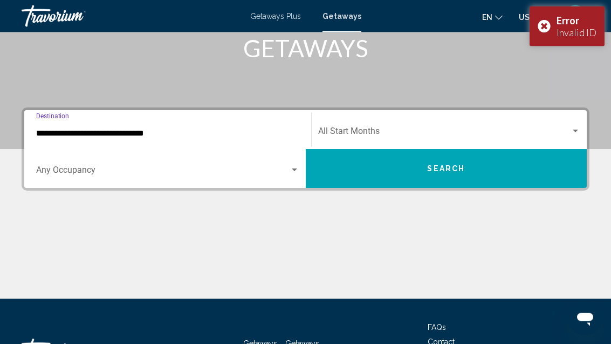
scroll to position [227, 0]
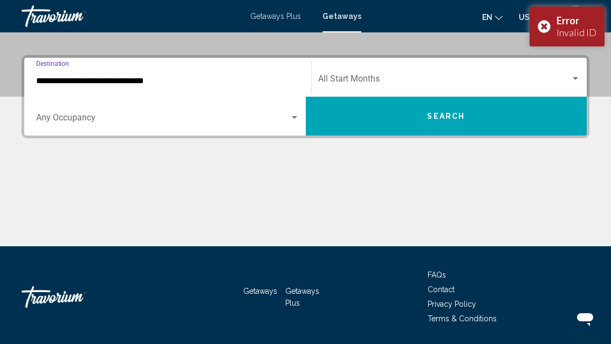
click at [71, 85] on input "**********" at bounding box center [167, 81] width 263 height 10
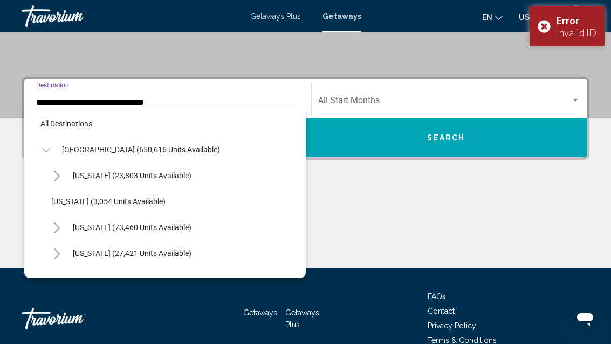
scroll to position [142, 0]
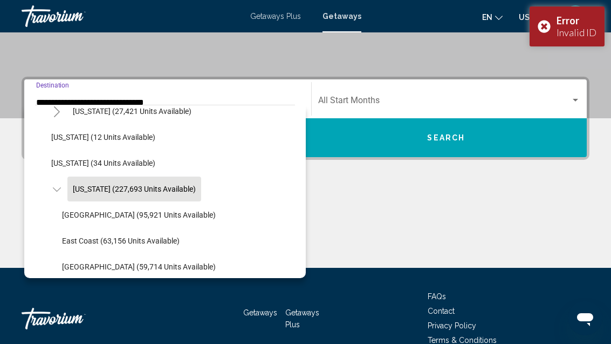
click at [88, 214] on span "Orlando & Disney Area (95,921 units available)" at bounding box center [139, 214] width 154 height 9
type input "**********"
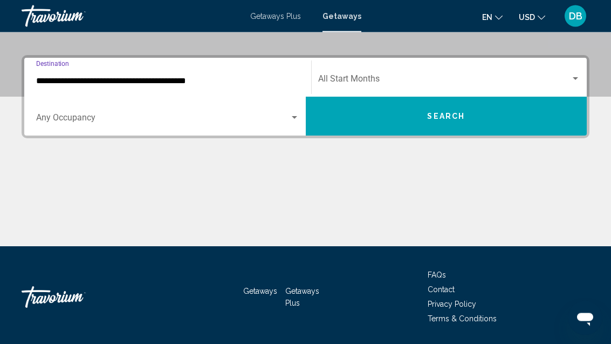
scroll to position [227, 0]
click at [63, 119] on span "Search widget" at bounding box center [163, 120] width 254 height 10
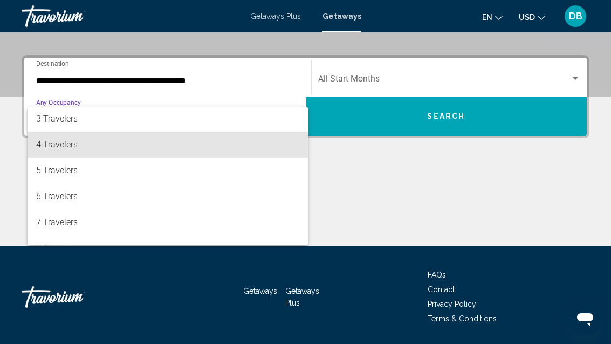
scroll to position [74, 0]
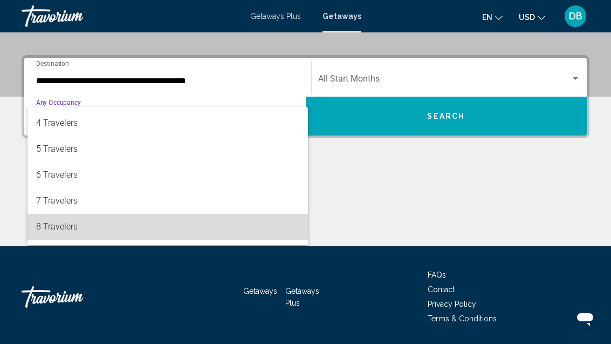
click at [56, 222] on span "8 Travelers" at bounding box center [167, 227] width 263 height 26
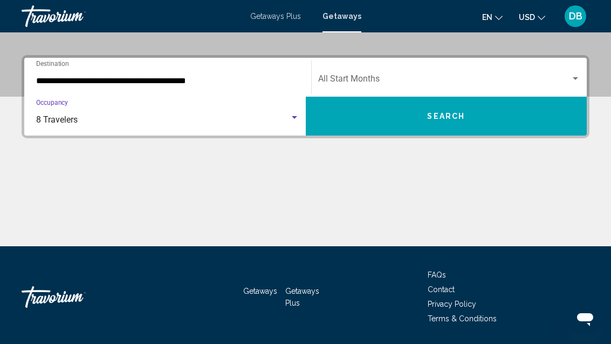
click at [364, 81] on span "Search widget" at bounding box center [444, 81] width 253 height 10
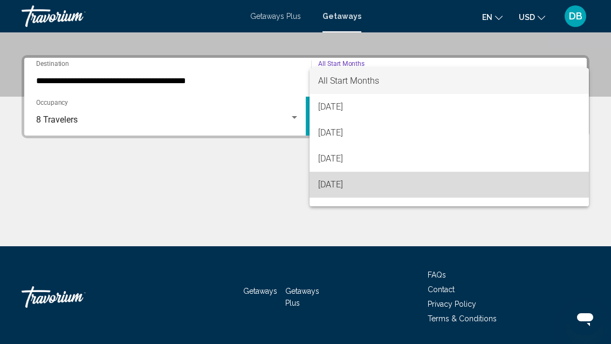
click at [347, 186] on span "November 2025" at bounding box center [449, 185] width 263 height 26
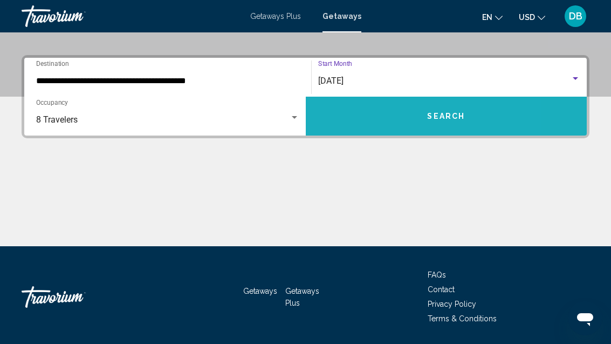
click at [359, 121] on button "Search" at bounding box center [447, 116] width 282 height 39
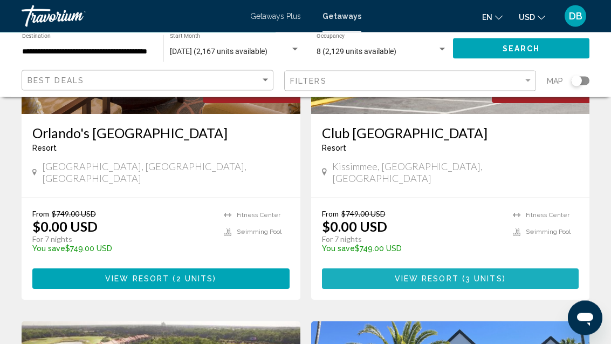
scroll to position [600, 0]
click at [421, 275] on span "View Resort" at bounding box center [427, 279] width 64 height 9
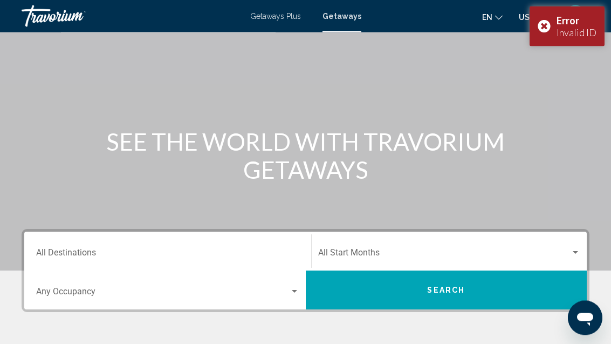
scroll to position [227, 0]
